Goal: Transaction & Acquisition: Download file/media

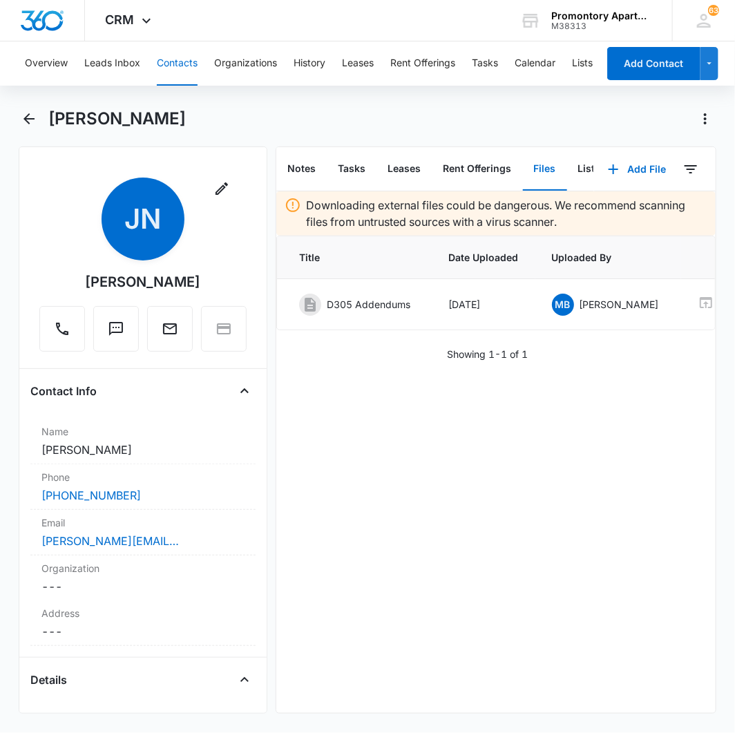
scroll to position [0, 84]
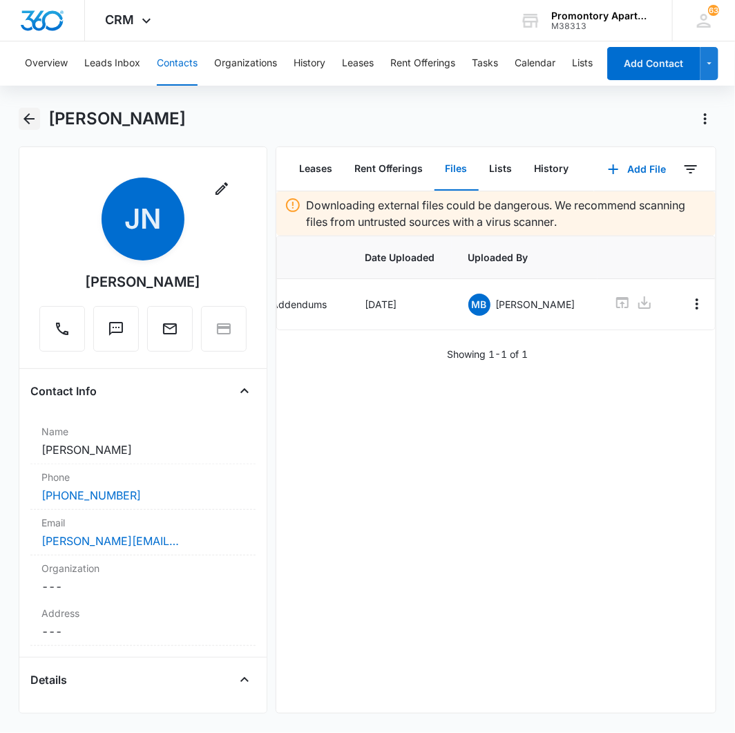
click at [26, 111] on icon "Back" at bounding box center [29, 119] width 17 height 17
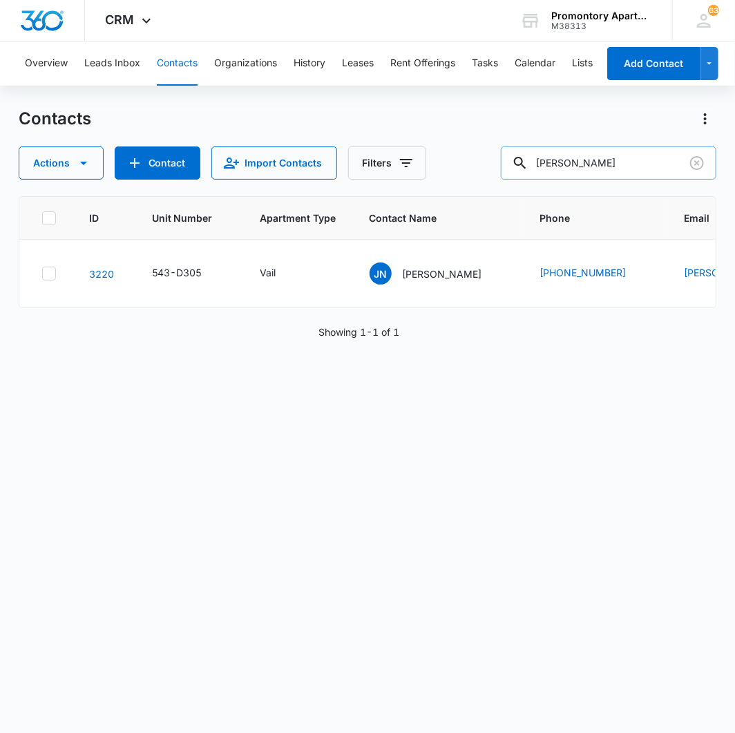
click at [638, 170] on input "[PERSON_NAME]" at bounding box center [609, 162] width 216 height 33
type input "[PERSON_NAME]"
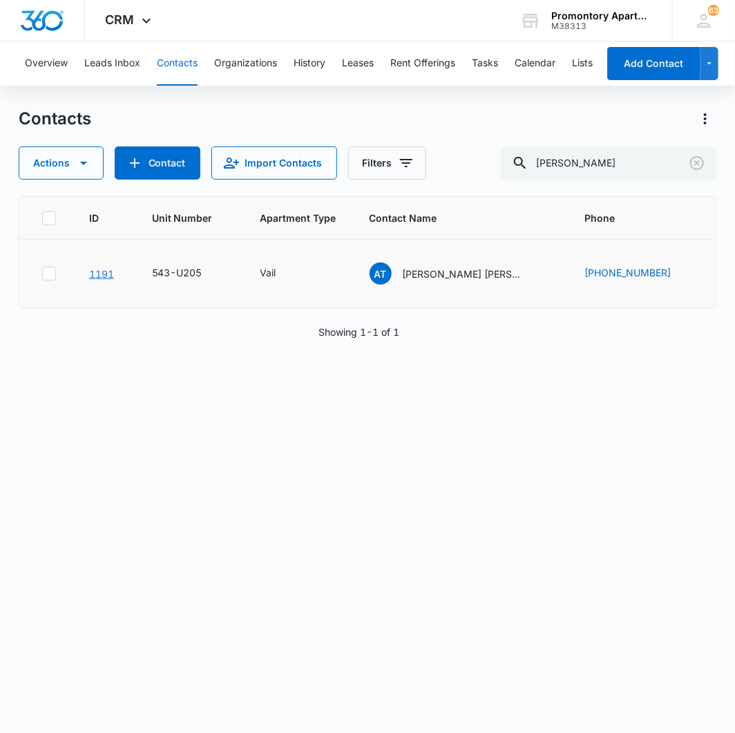
click at [102, 274] on link "1191" at bounding box center [101, 274] width 25 height 12
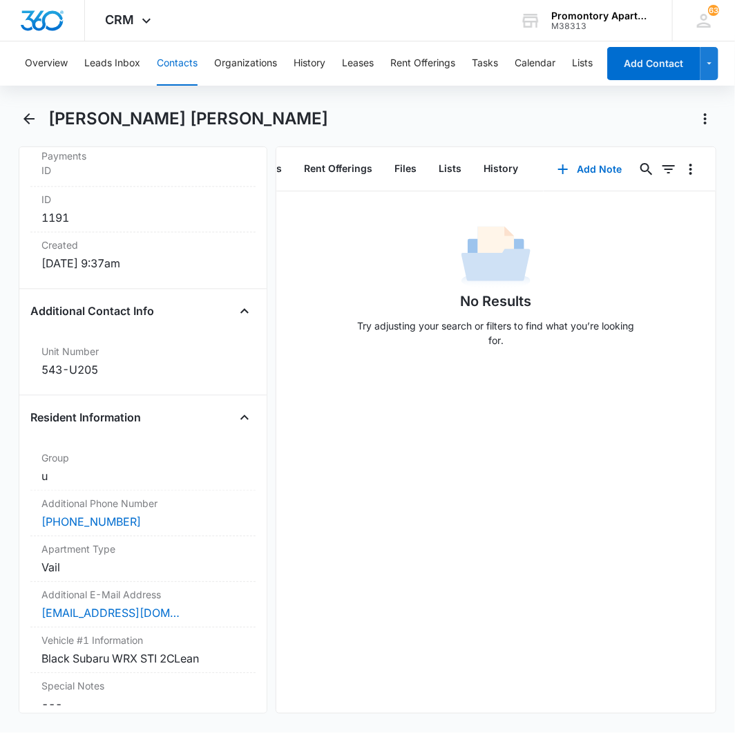
scroll to position [921, 0]
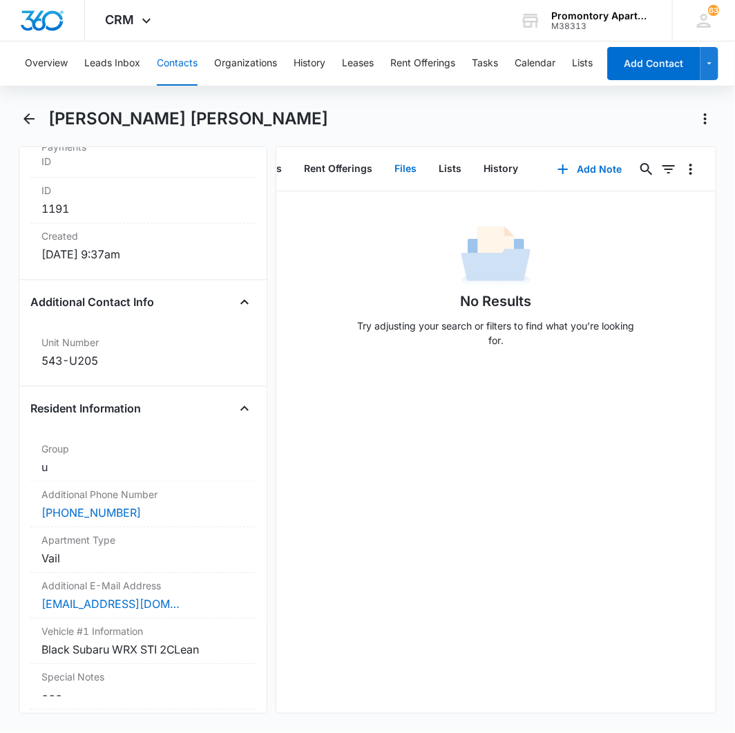
click at [399, 162] on button "Files" at bounding box center [406, 169] width 44 height 43
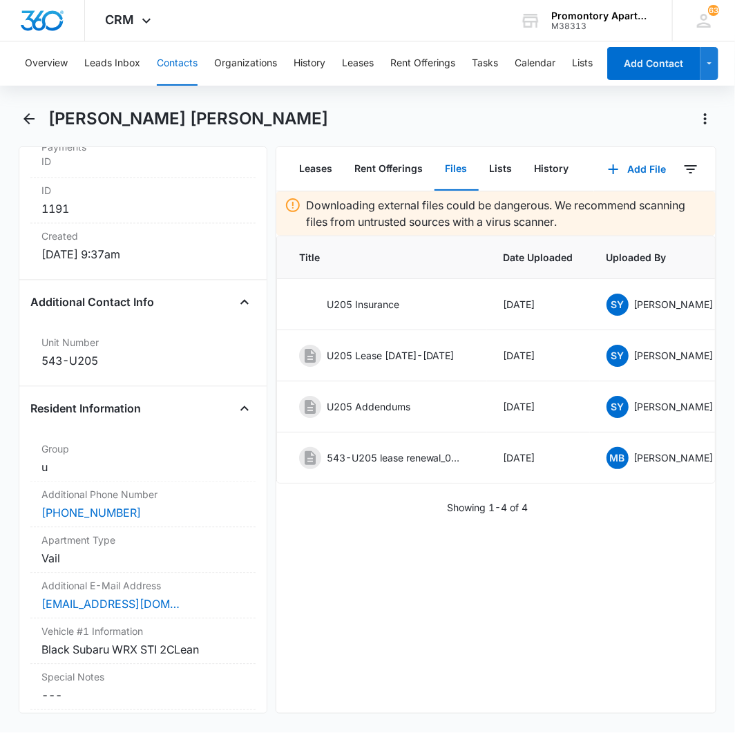
scroll to position [0, 150]
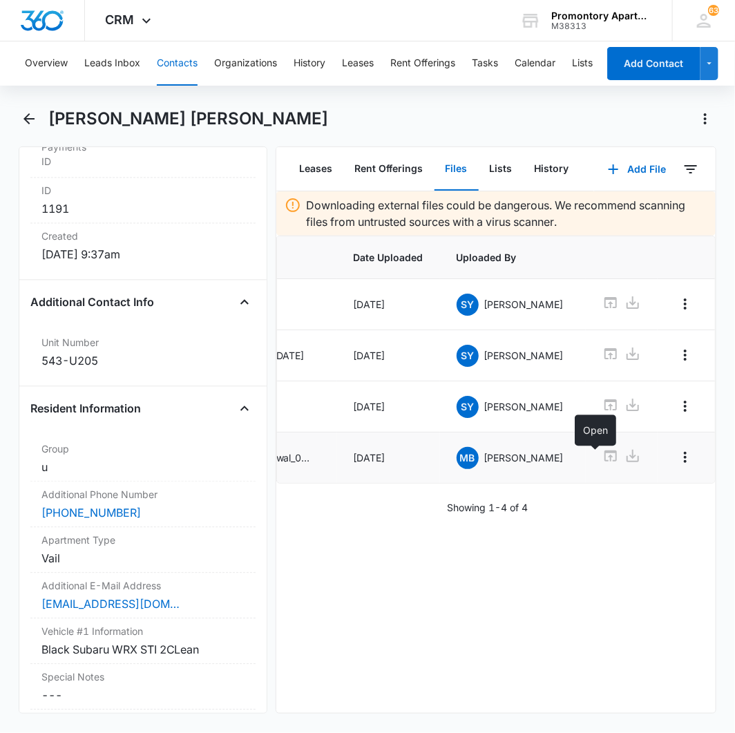
click at [604, 459] on icon at bounding box center [610, 455] width 12 height 11
click at [624, 464] on icon at bounding box center [632, 456] width 17 height 17
click at [644, 515] on div "Showing 1-4 of 4" at bounding box center [496, 507] width 440 height 15
click at [624, 357] on icon at bounding box center [632, 353] width 17 height 17
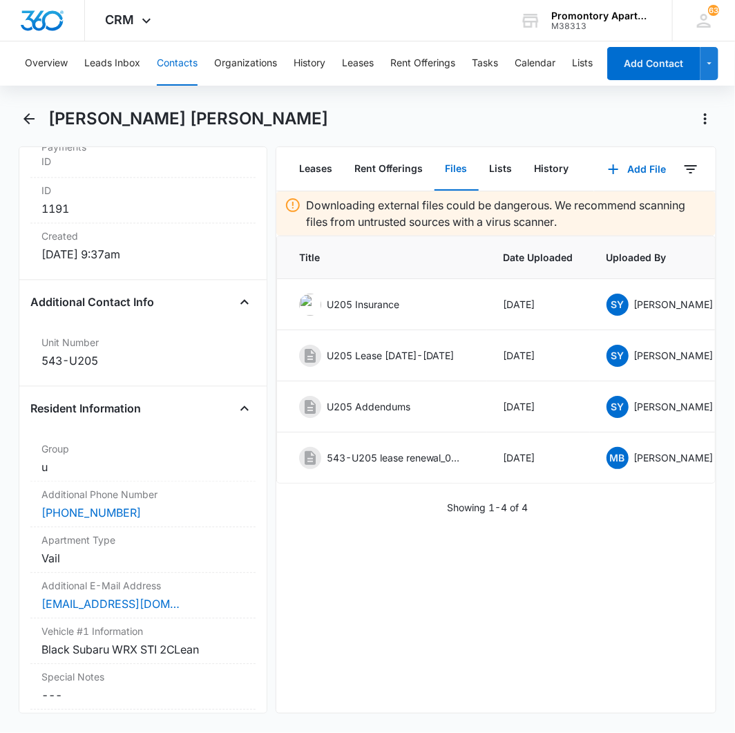
click at [364, 566] on div "Downloading external files could be dangerous. We recommend scanning files from…" at bounding box center [496, 452] width 440 height 522
